Goal: Task Accomplishment & Management: Manage account settings

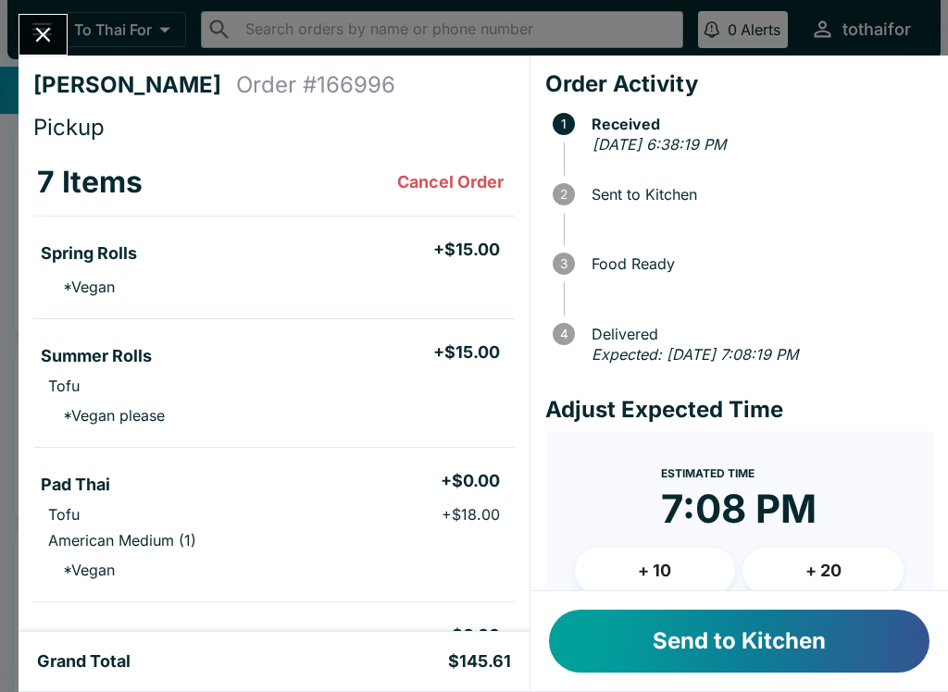
click at [773, 661] on button "Send to Kitchen" at bounding box center [739, 641] width 380 height 63
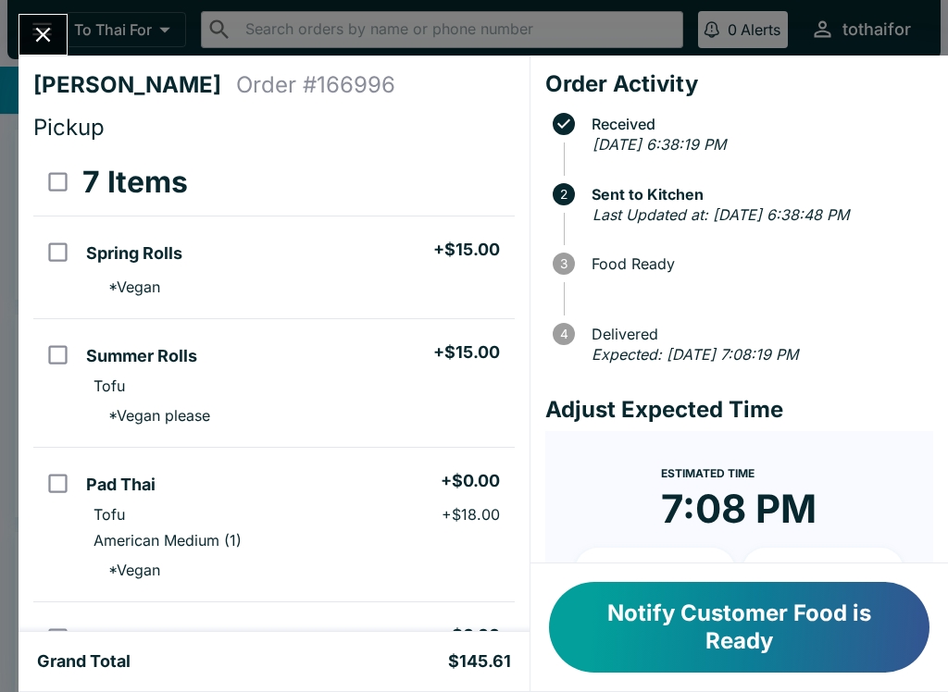
click at [736, 609] on button "Notify Customer Food is Ready" at bounding box center [739, 627] width 380 height 91
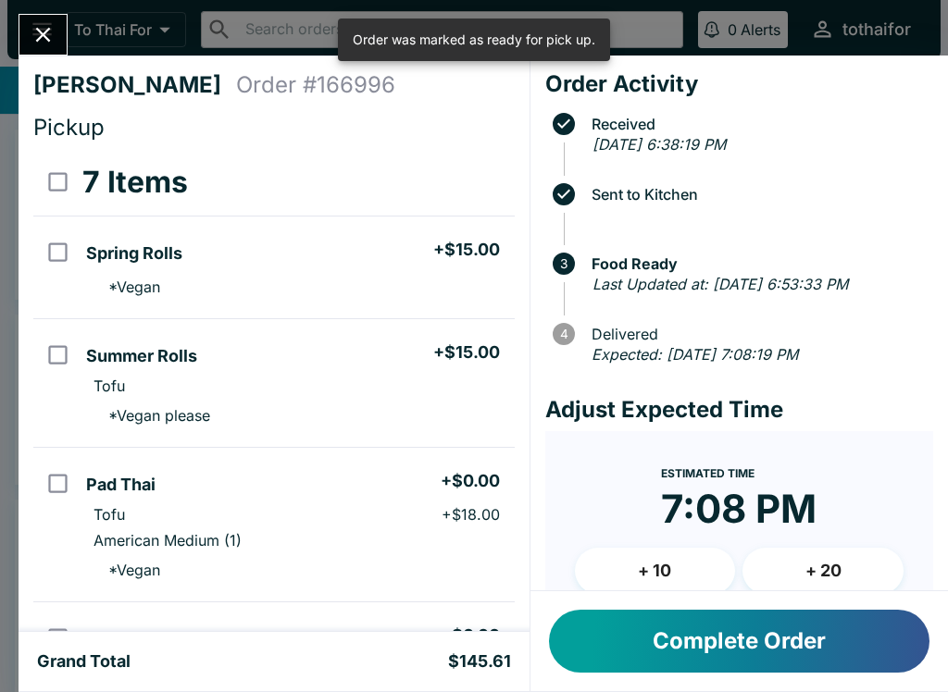
click at [41, 40] on icon "Close" at bounding box center [43, 34] width 25 height 25
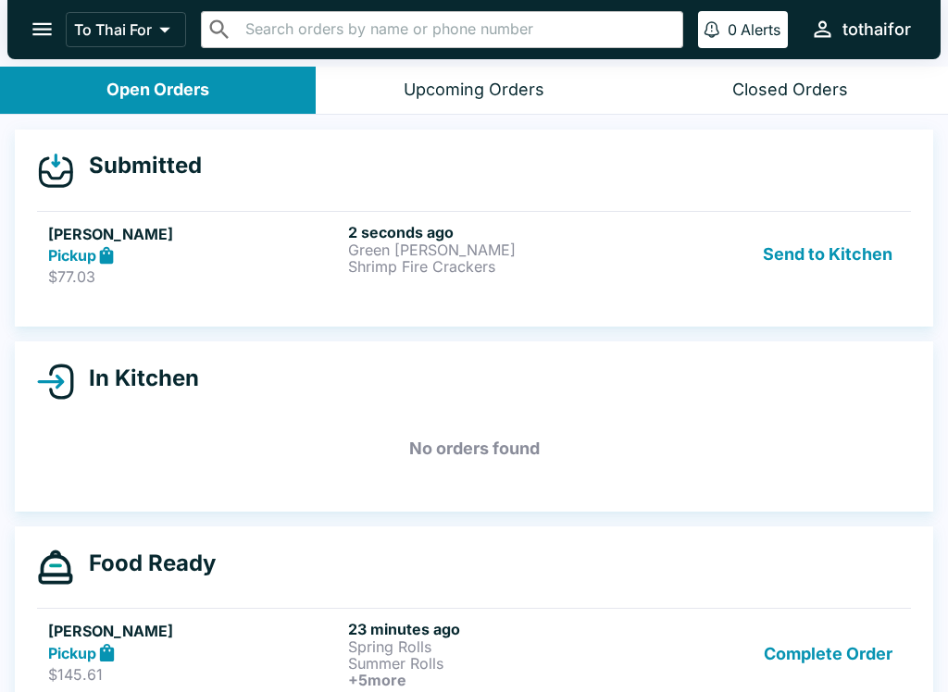
click at [535, 201] on div "Submitted [PERSON_NAME] Pickup $77.03 2 seconds ago Green [PERSON_NAME] Shrimp …" at bounding box center [474, 229] width 918 height 198
click at [672, 279] on div "Send to Kitchen" at bounding box center [774, 255] width 251 height 64
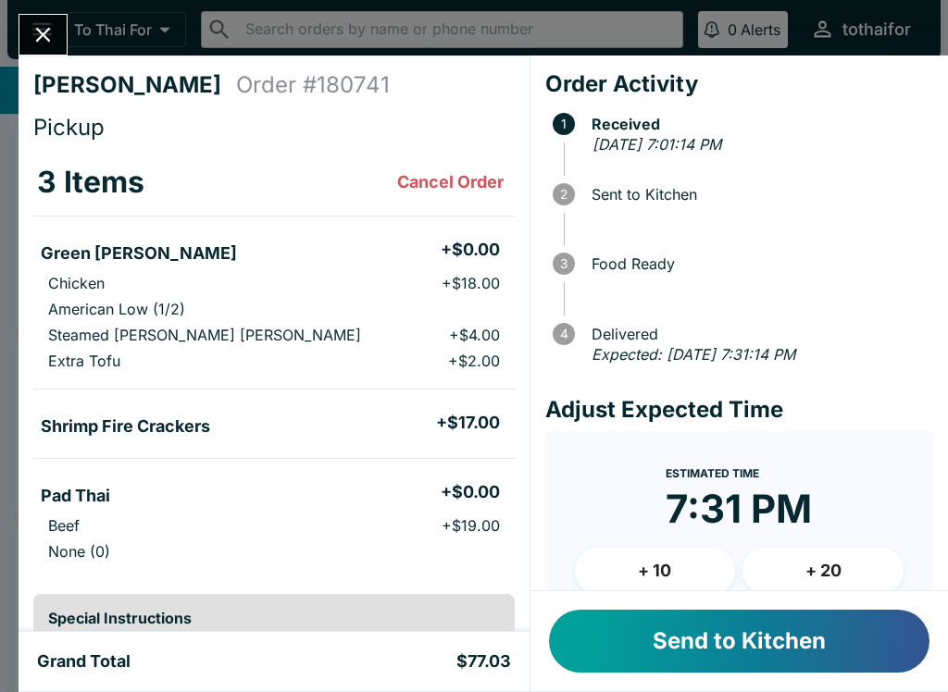
click at [779, 629] on button "Send to Kitchen" at bounding box center [739, 641] width 380 height 63
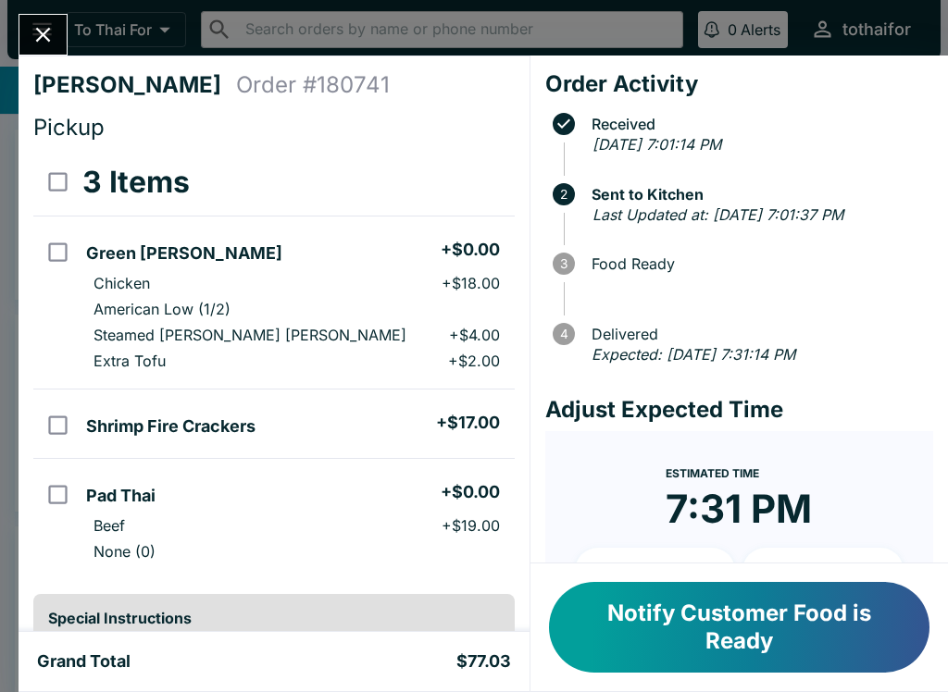
click at [64, 25] on button "Close" at bounding box center [42, 35] width 47 height 40
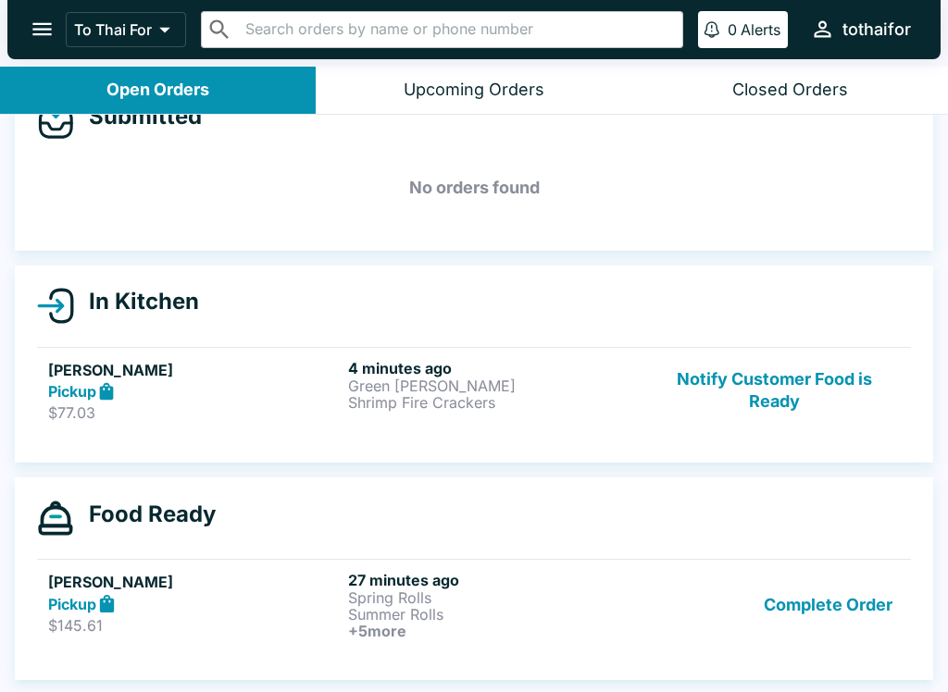
scroll to position [49, 0]
click at [634, 612] on p "Summer Rolls" at bounding box center [494, 614] width 293 height 17
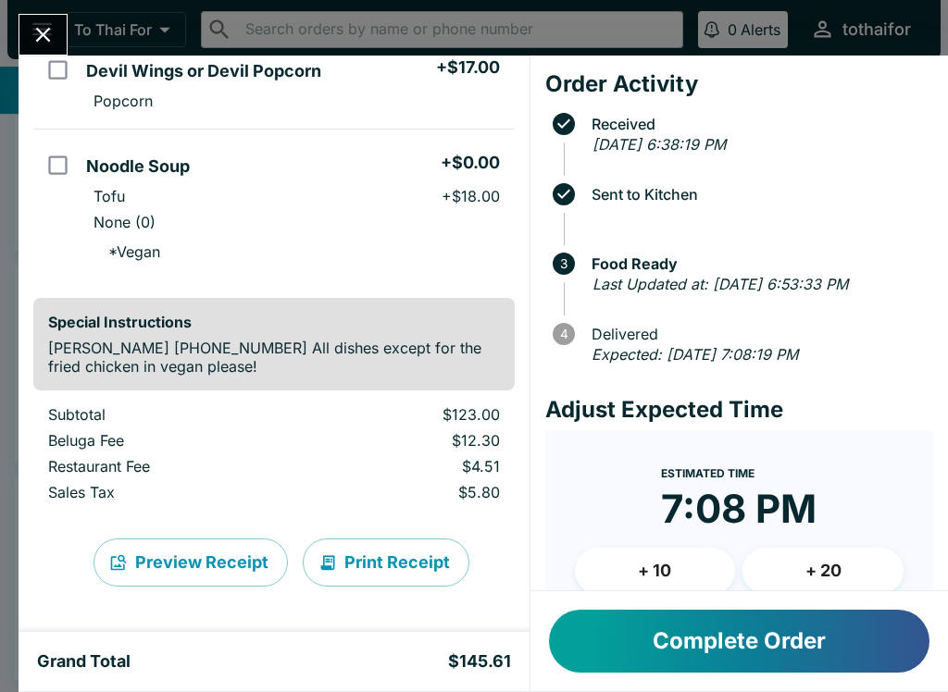
scroll to position [929, 0]
click at [54, 32] on icon "Close" at bounding box center [43, 34] width 25 height 25
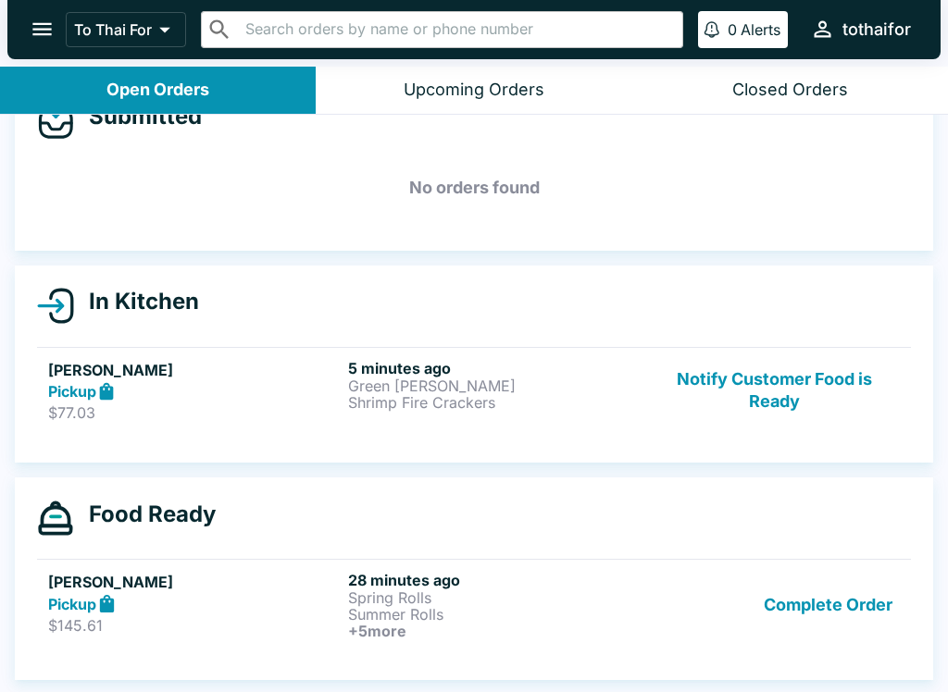
click at [635, 390] on p "Green [PERSON_NAME]" at bounding box center [494, 386] width 293 height 17
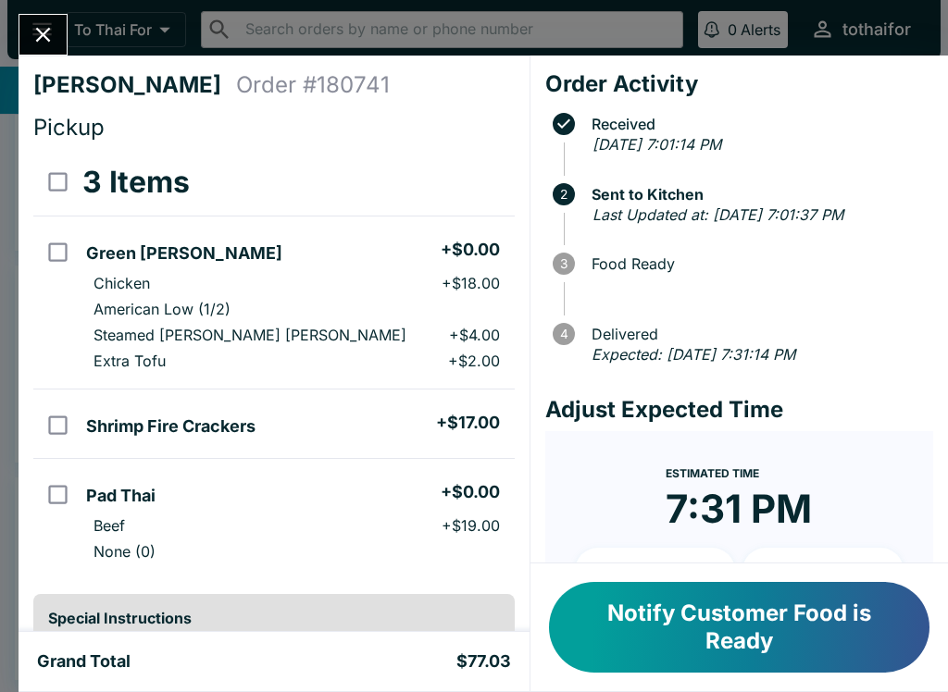
click at [42, 31] on icon "Close" at bounding box center [43, 34] width 25 height 25
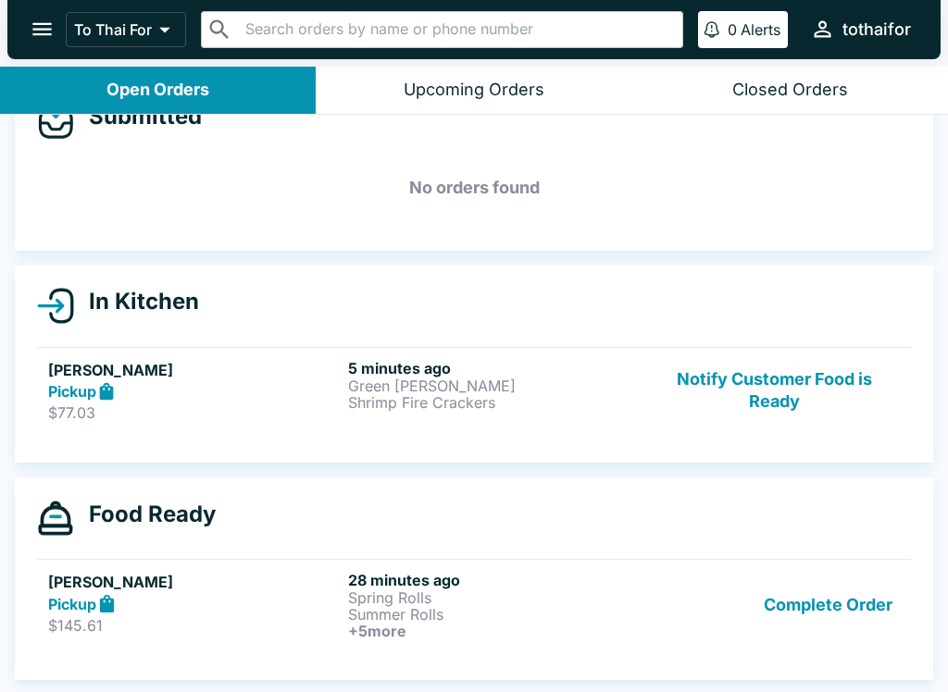
click at [766, 378] on button "Notify Customer Food is Ready" at bounding box center [774, 391] width 251 height 64
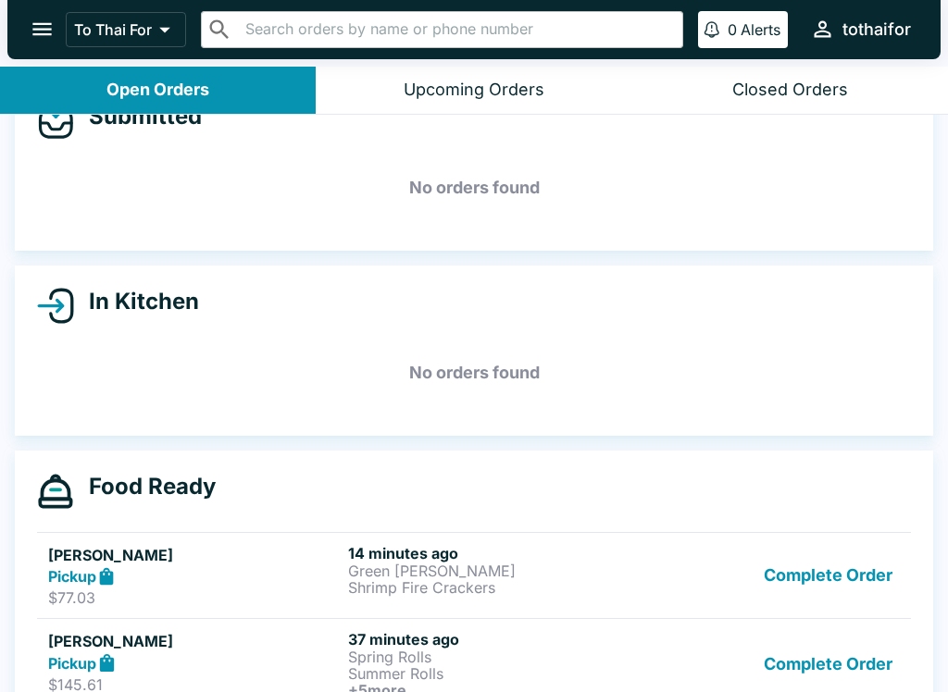
click at [827, 562] on button "Complete Order" at bounding box center [827, 576] width 143 height 64
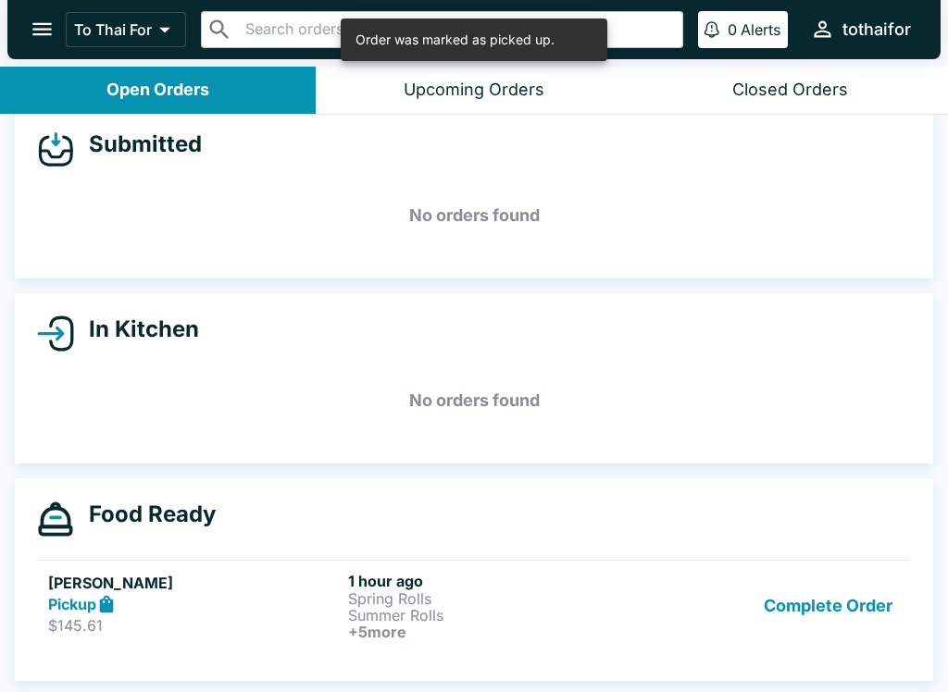
scroll to position [21, 0]
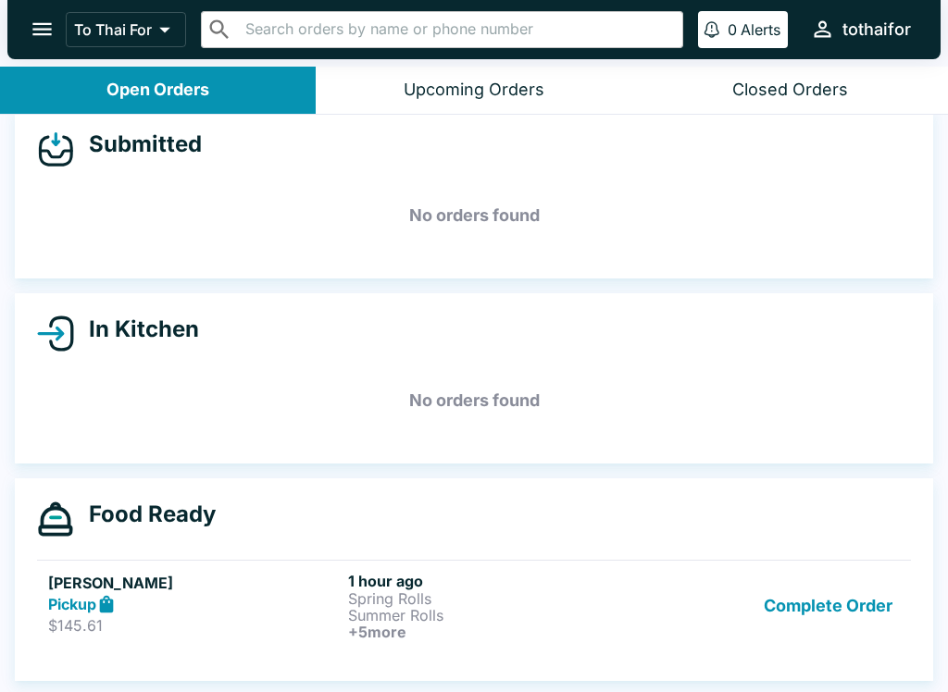
click at [117, 602] on icon at bounding box center [106, 604] width 21 height 21
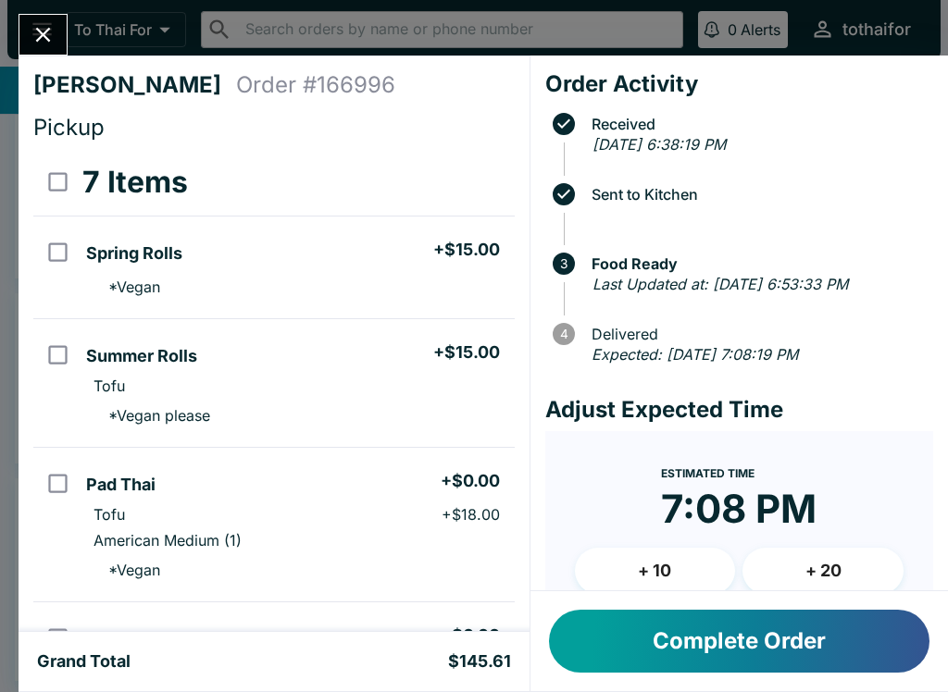
click at [681, 639] on button "Complete Order" at bounding box center [739, 641] width 380 height 63
